Goal: Find specific page/section: Find specific page/section

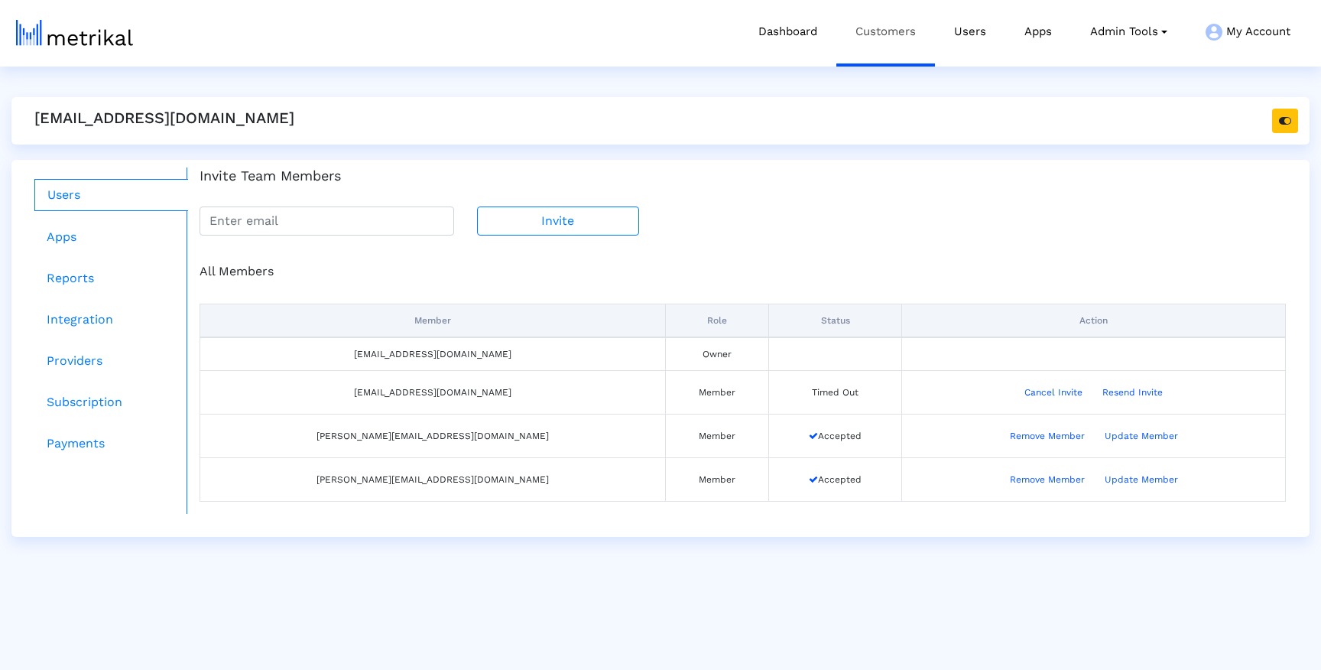
click at [895, 33] on link "Customers" at bounding box center [886, 31] width 99 height 63
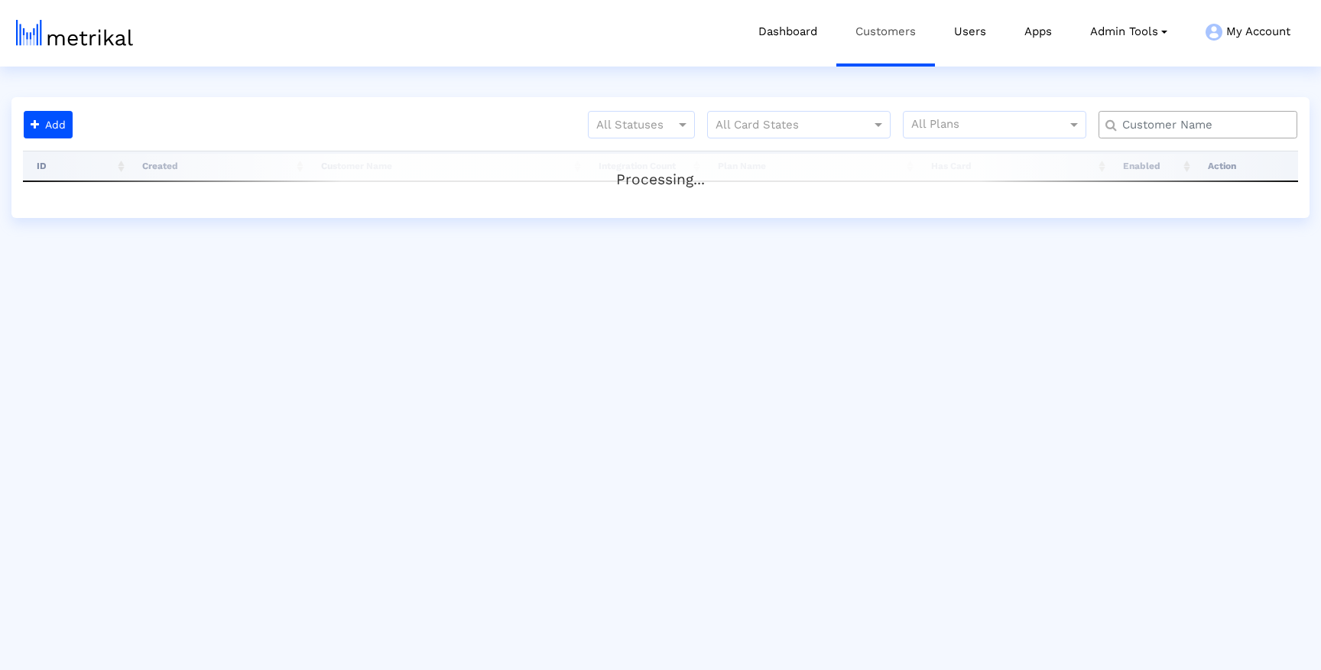
click at [895, 33] on link "Customers" at bounding box center [886, 31] width 99 height 63
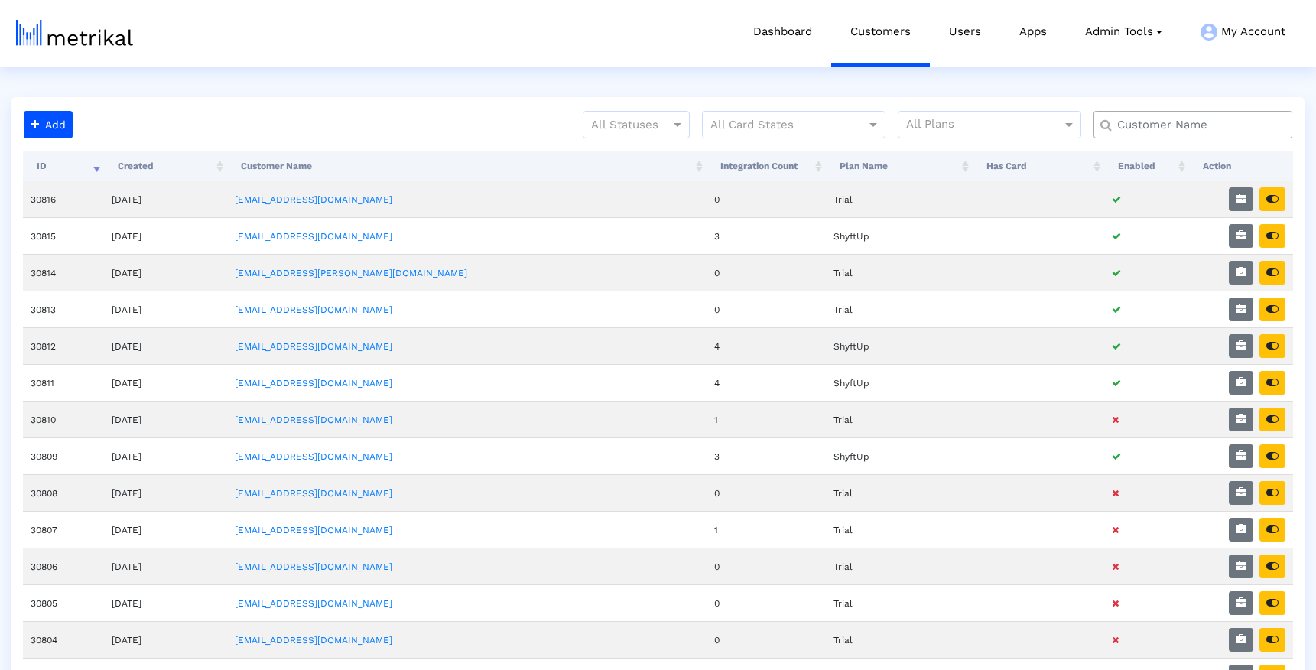
click at [1143, 128] on input "text" at bounding box center [1196, 125] width 180 height 16
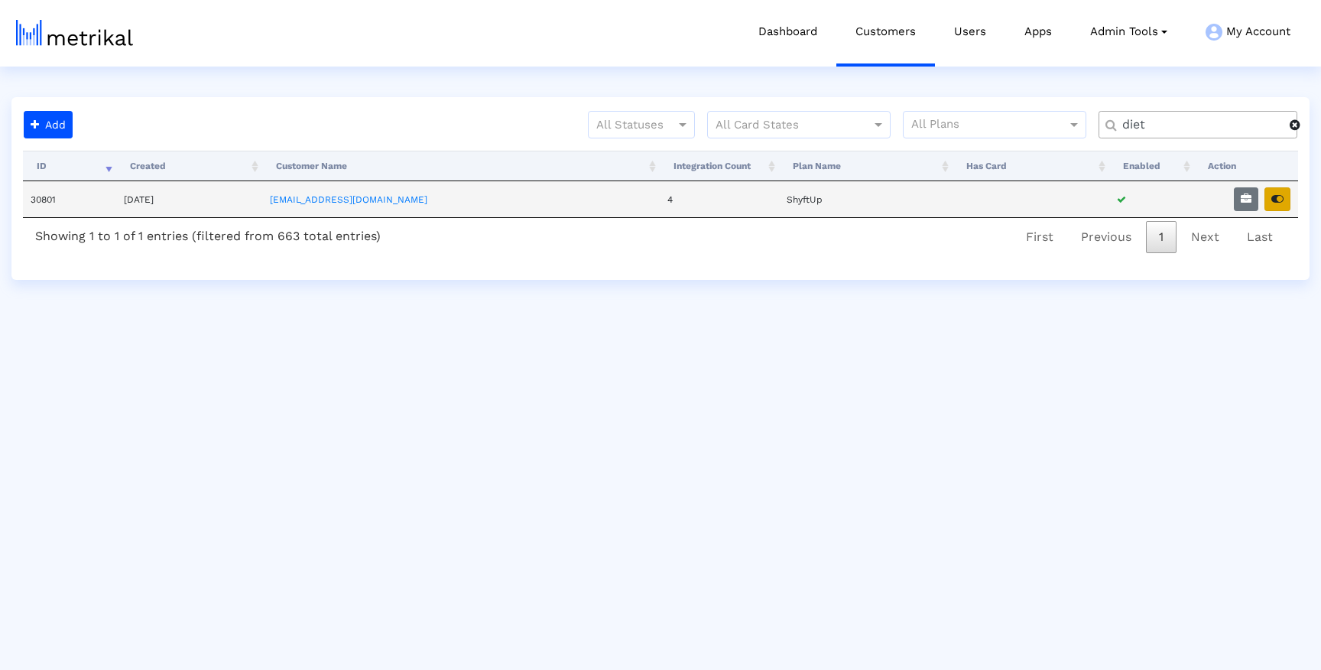
type input "diet"
click at [1284, 195] on button "button" at bounding box center [1278, 199] width 26 height 24
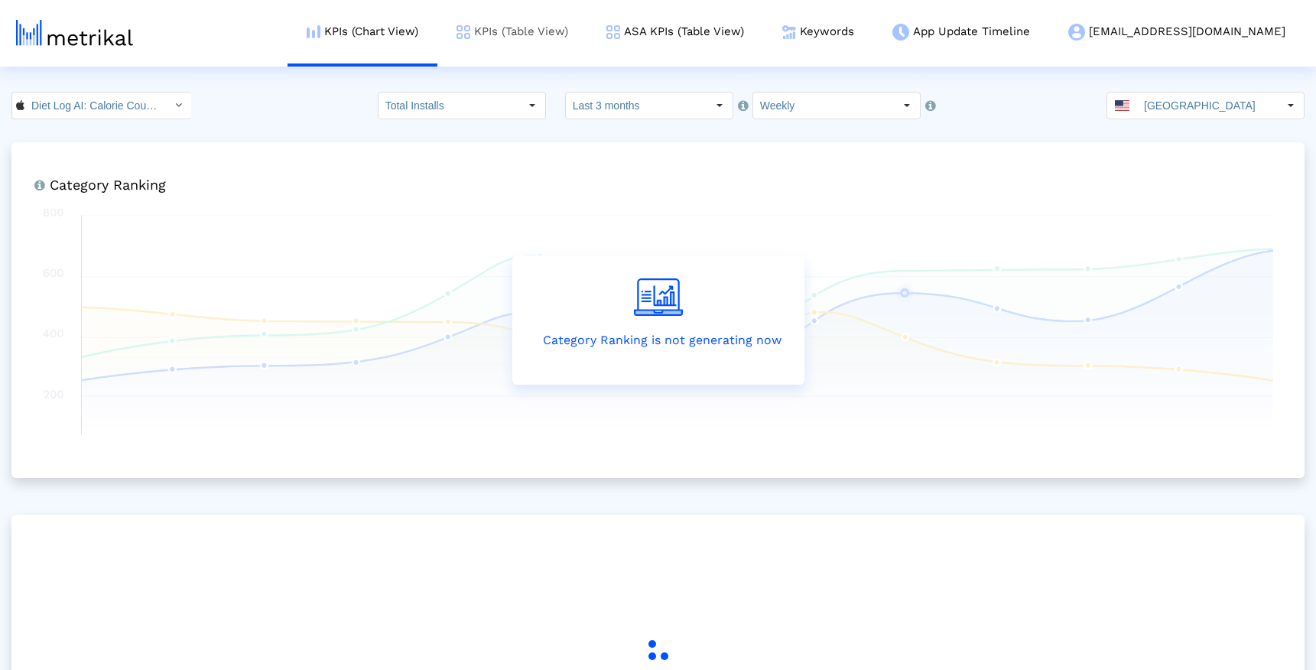
click at [569, 40] on link "KPIs (Table View)" at bounding box center [512, 31] width 150 height 63
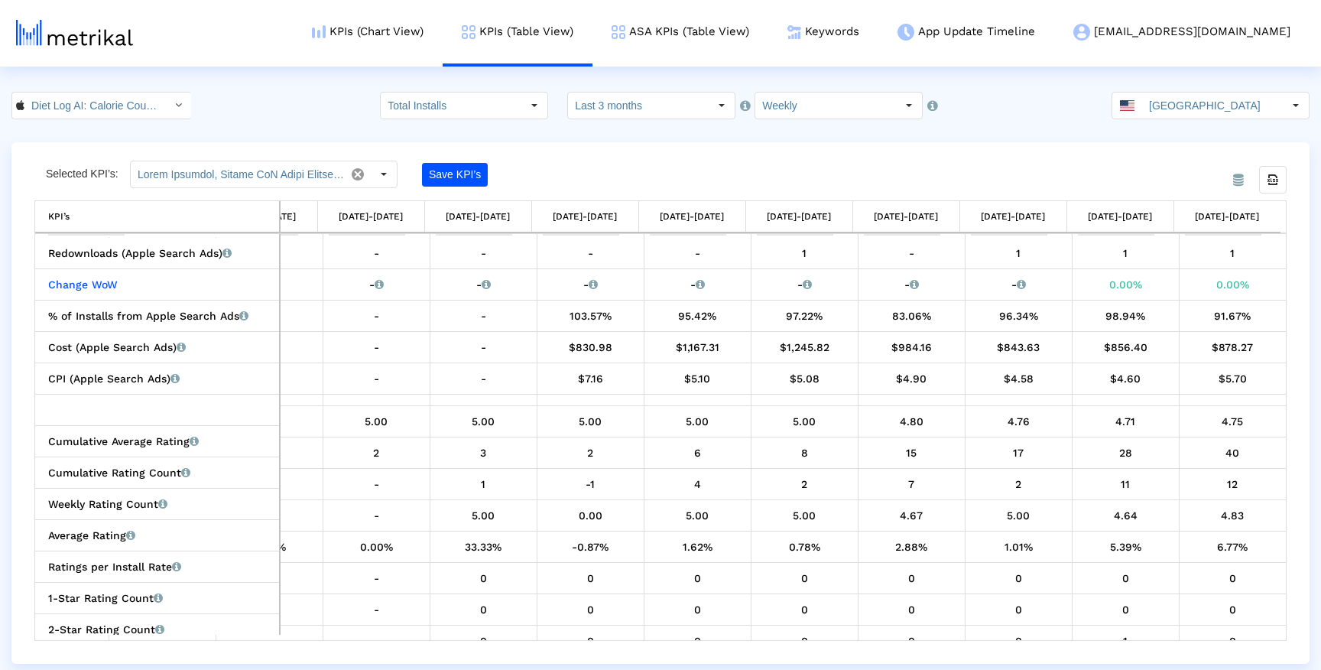
scroll to position [691, 391]
